Goal: Information Seeking & Learning: Understand process/instructions

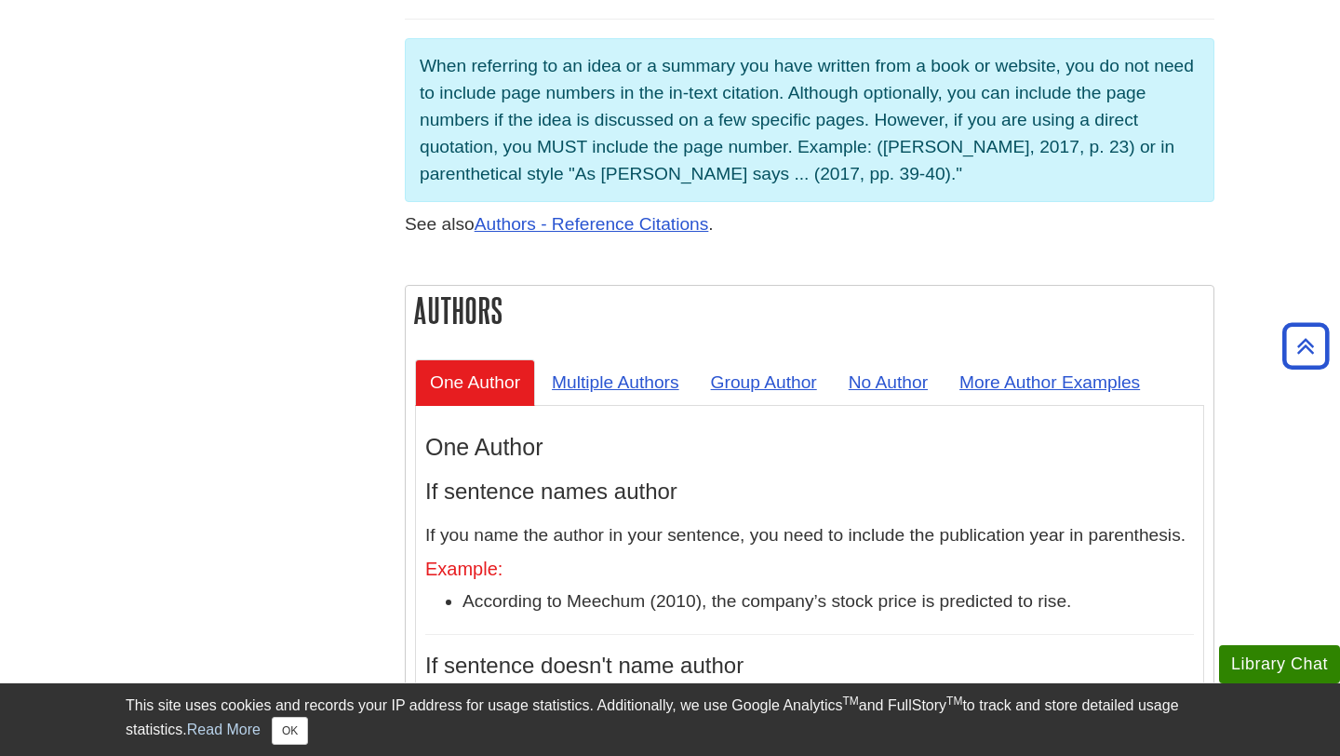
scroll to position [1488, 0]
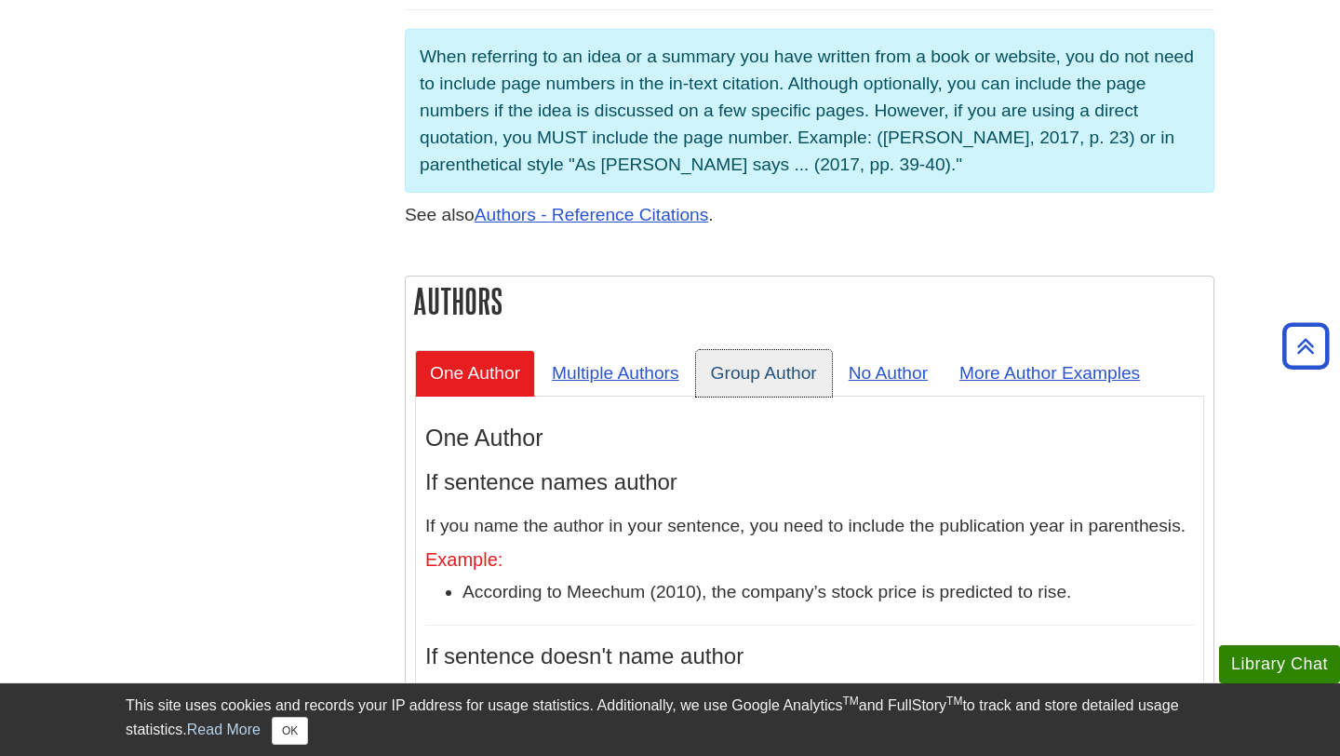
click at [791, 350] on link "Group Author" at bounding box center [764, 373] width 136 height 46
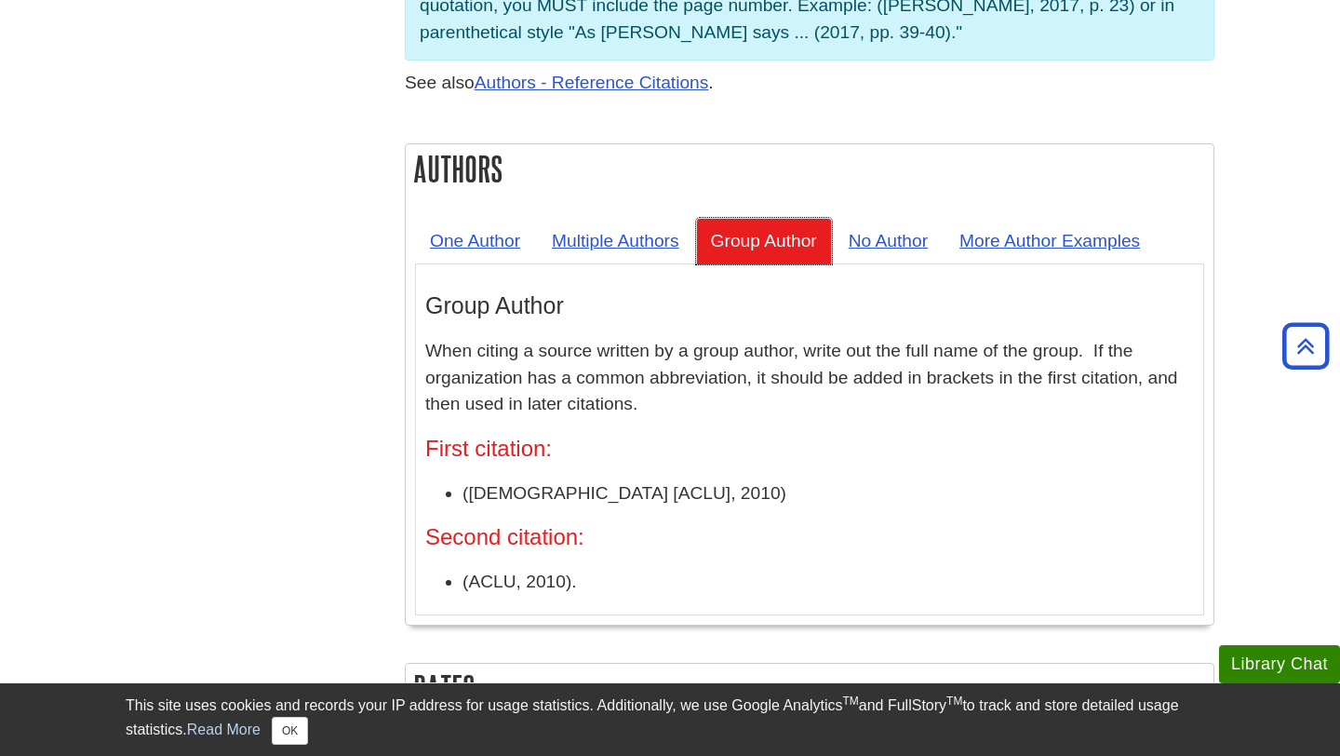
scroll to position [1563, 0]
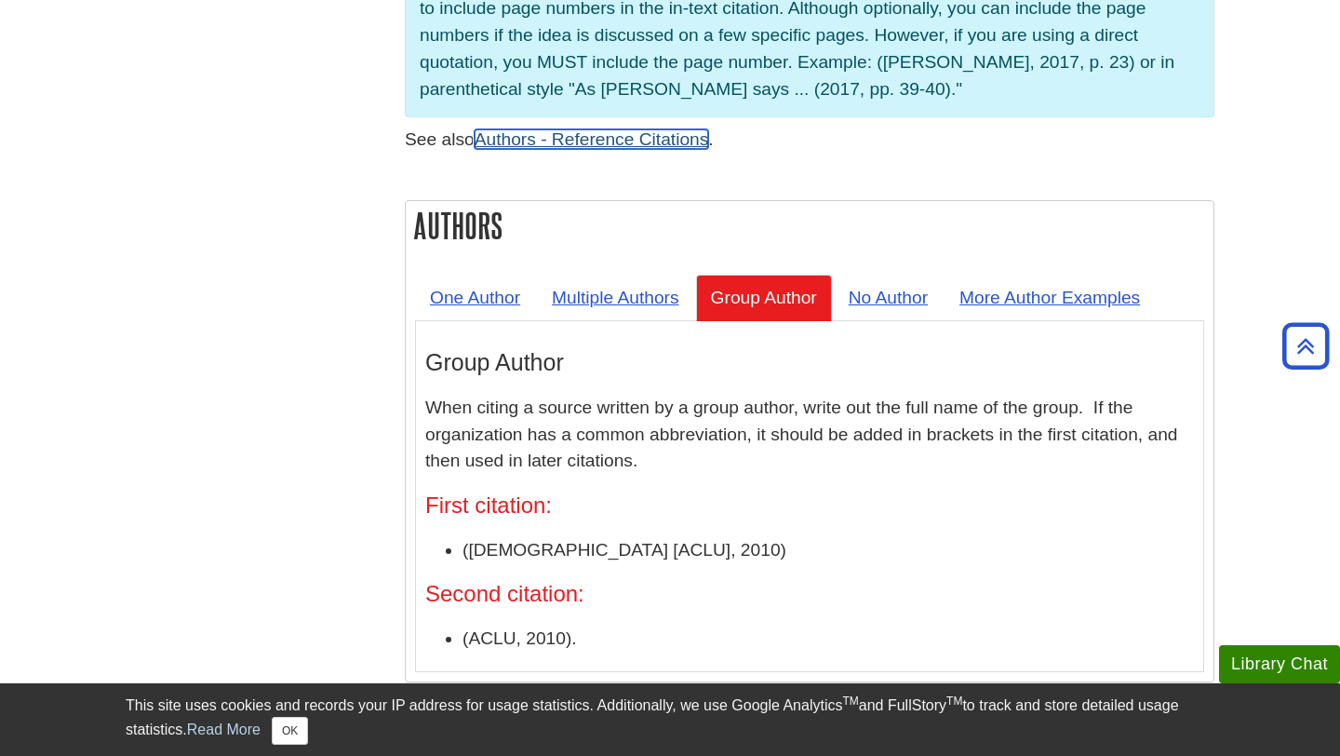
click at [581, 129] on link "Authors - Reference Citations" at bounding box center [592, 139] width 234 height 20
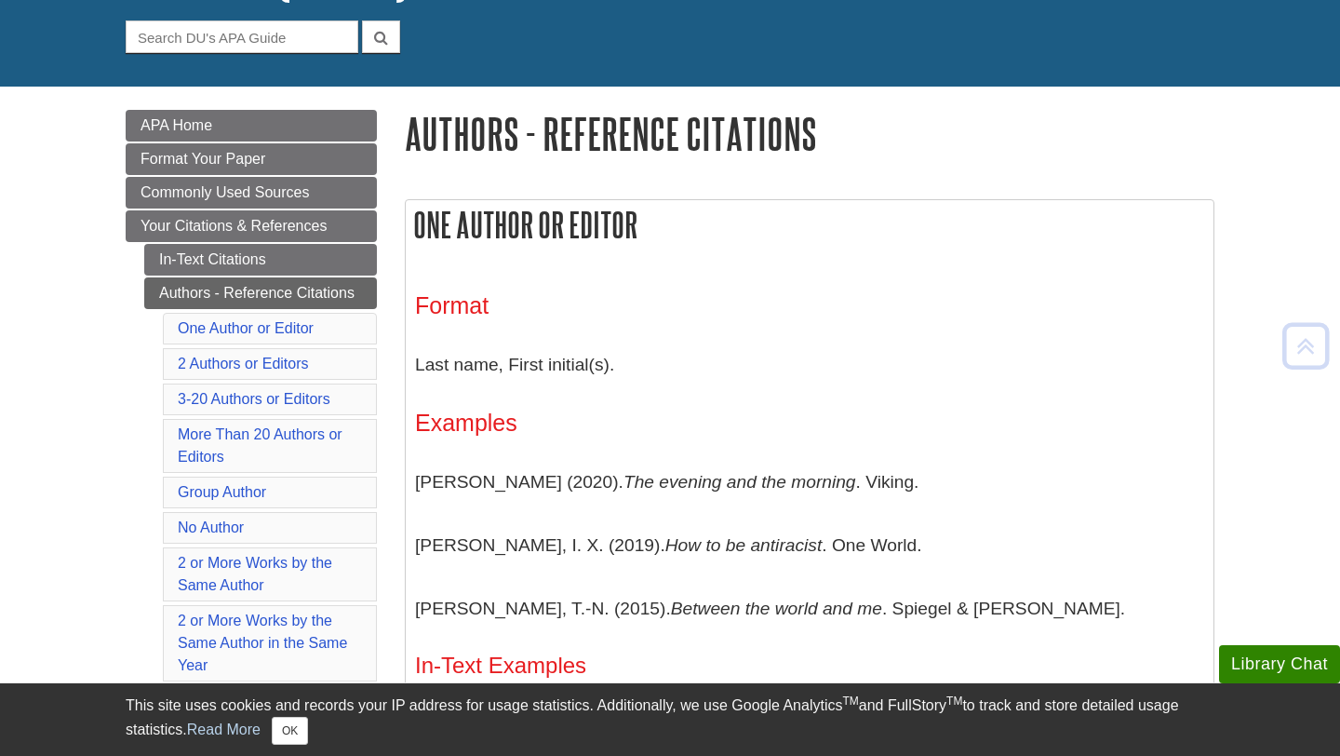
scroll to position [47, 0]
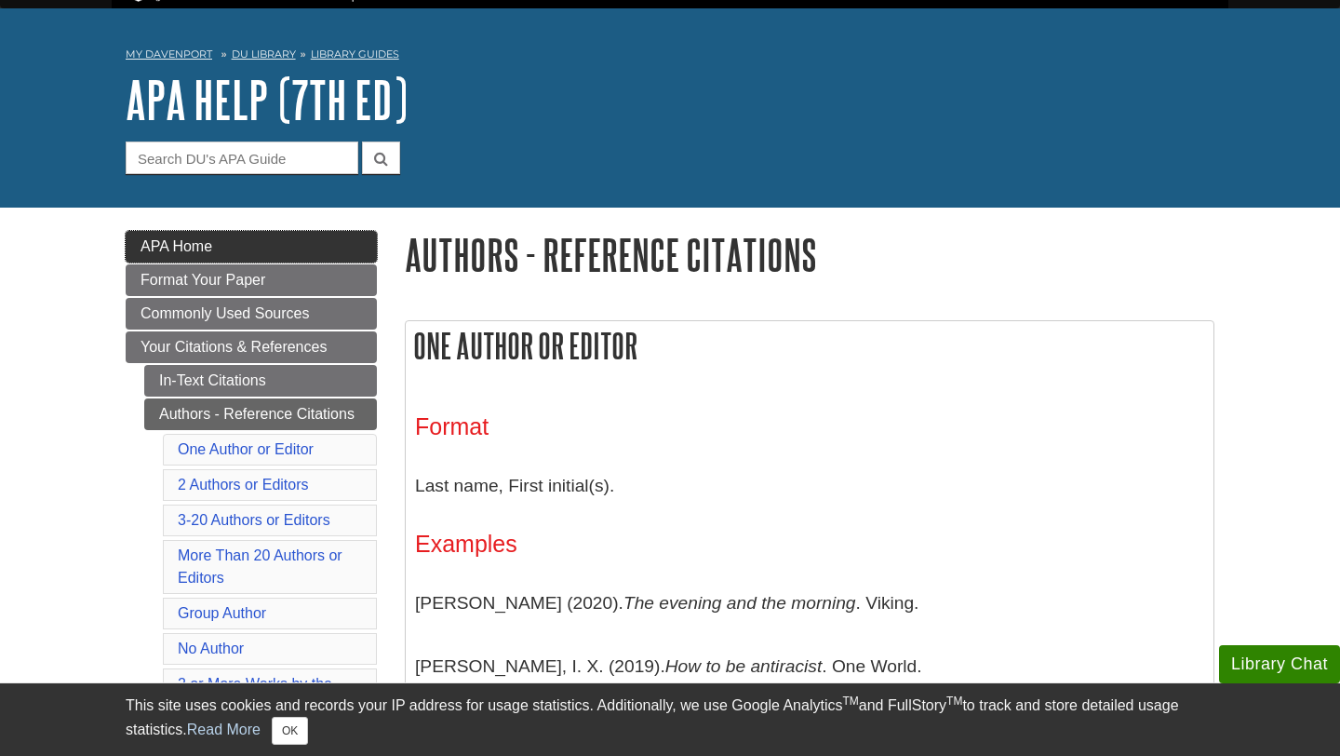
click at [231, 235] on link "APA Home" at bounding box center [251, 247] width 251 height 32
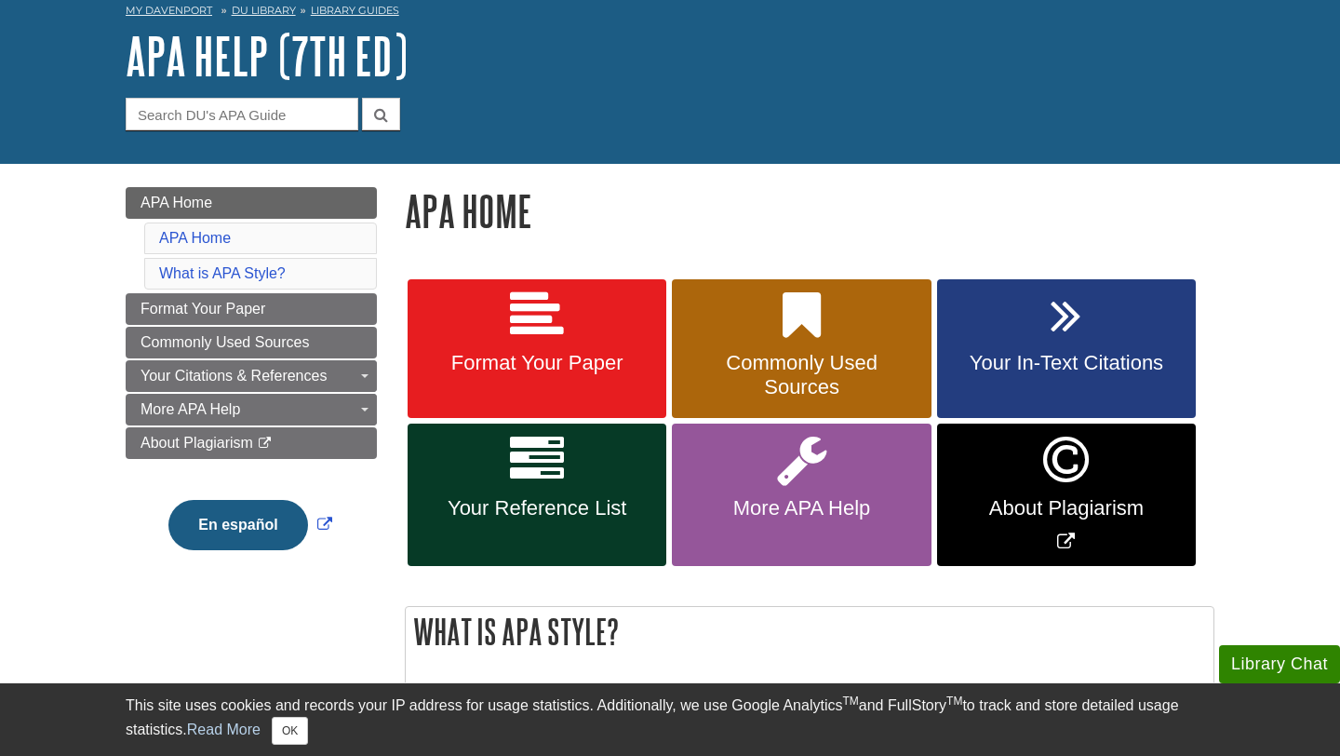
scroll to position [92, 0]
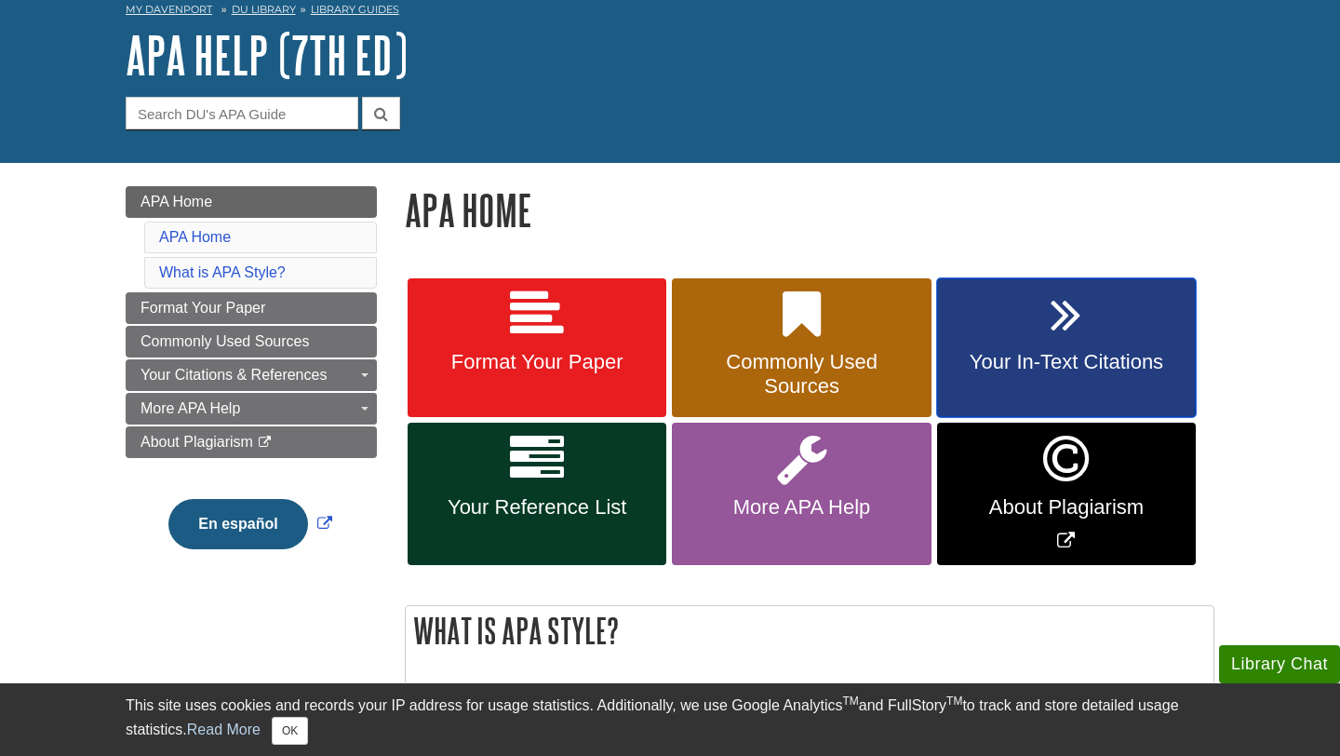
click at [1105, 339] on link "Your In-Text Citations" at bounding box center [1066, 348] width 259 height 140
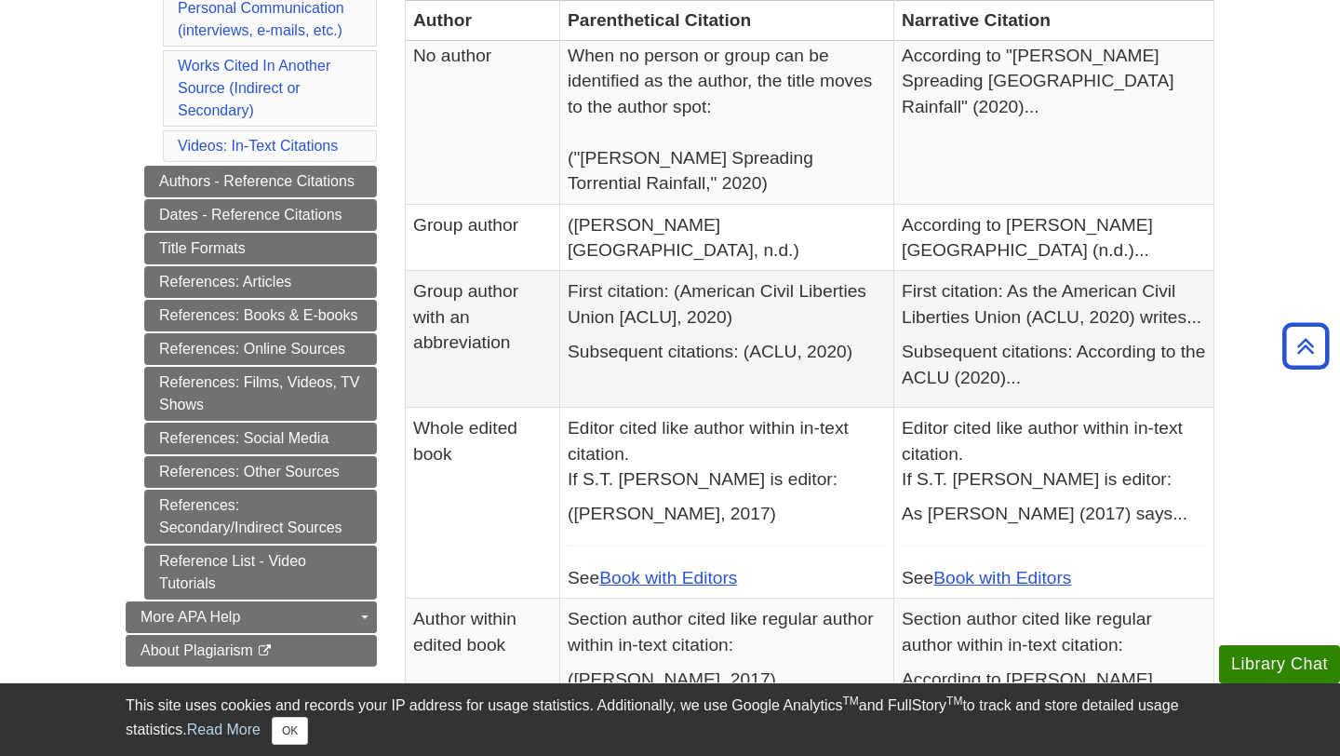
scroll to position [692, 0]
